Goal: Information Seeking & Learning: Learn about a topic

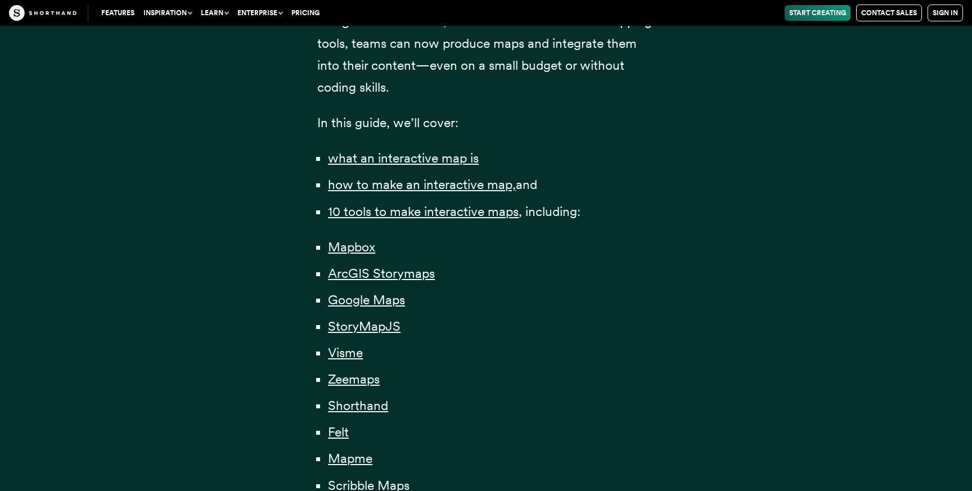
scroll to position [772, 0]
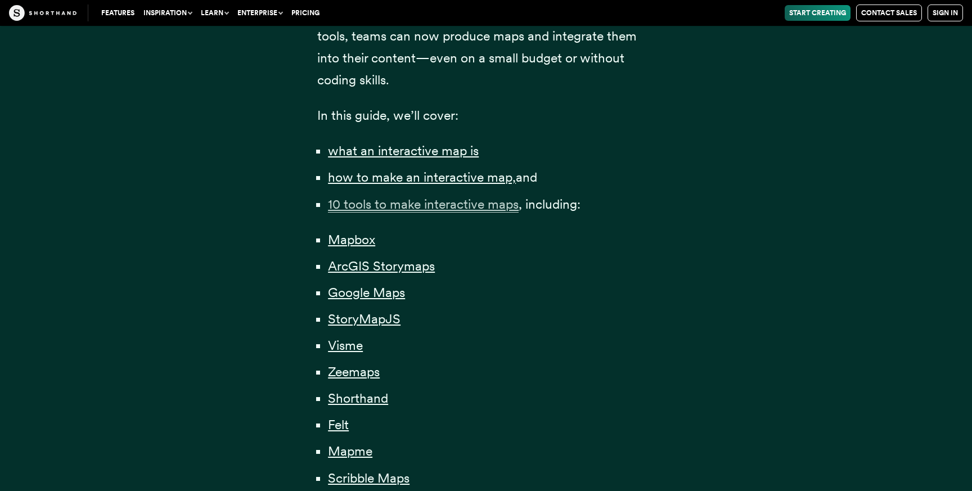
click at [450, 208] on span "10 tools to make interactive maps" at bounding box center [423, 204] width 191 height 16
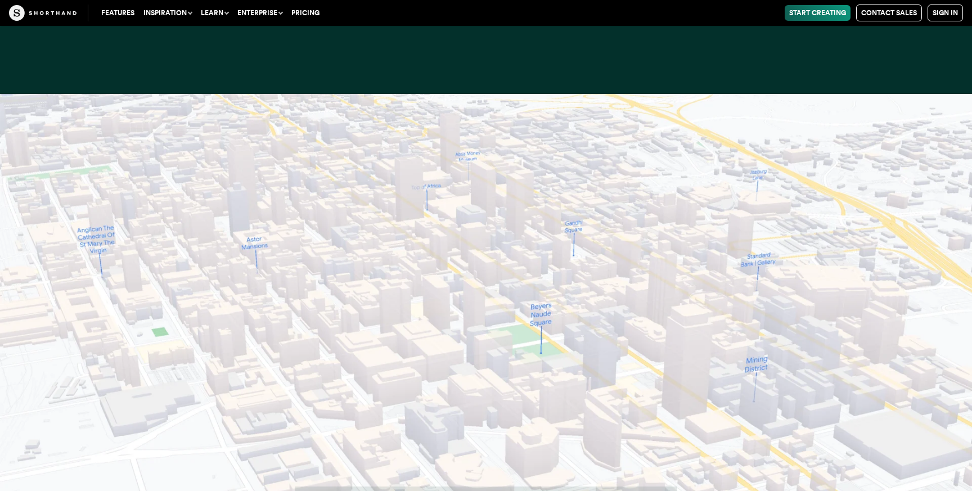
scroll to position [9227, 0]
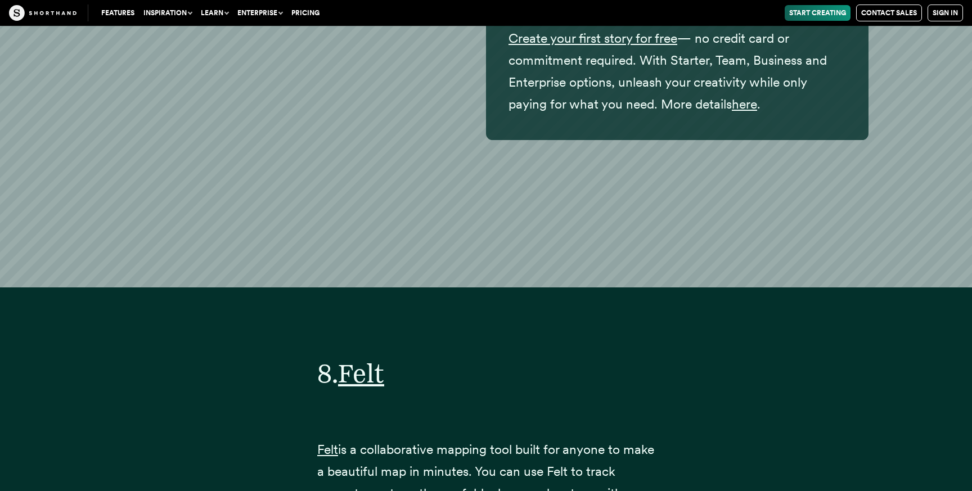
scroll to position [22082, 0]
